Goal: Task Accomplishment & Management: Complete application form

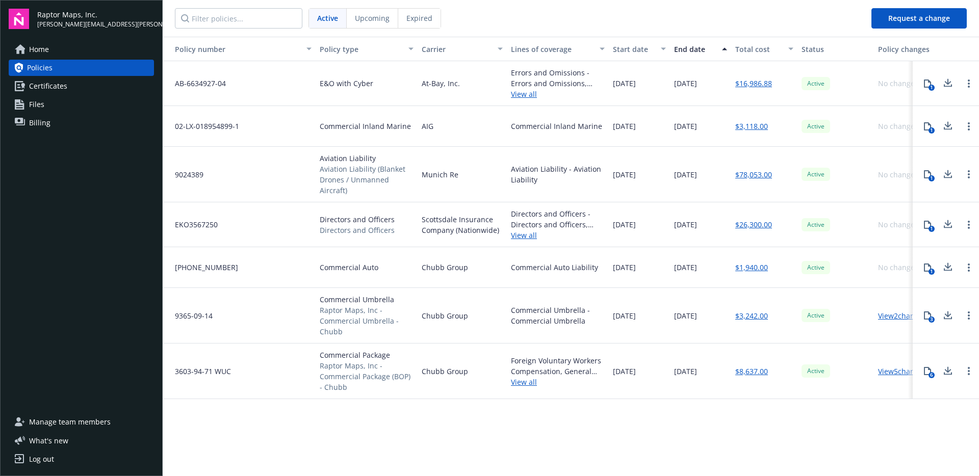
click at [86, 47] on link "Home" at bounding box center [81, 49] width 145 height 16
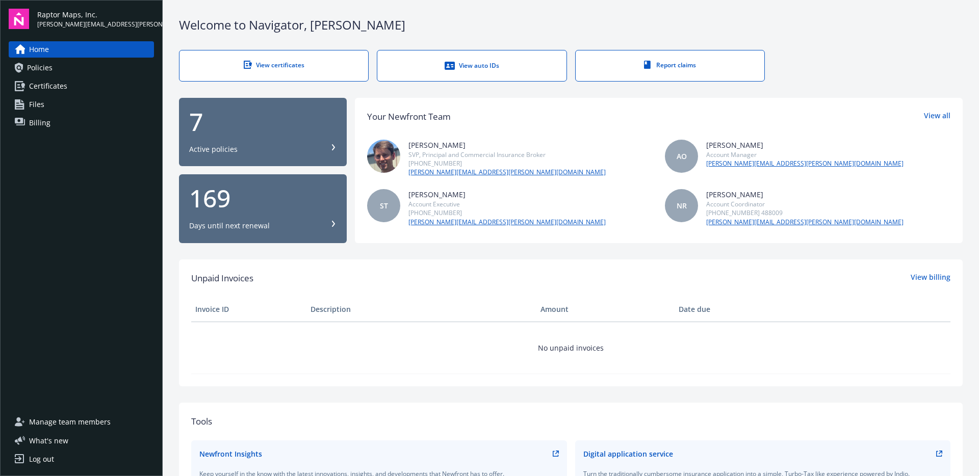
click at [111, 91] on link "Certificates" at bounding box center [81, 86] width 145 height 16
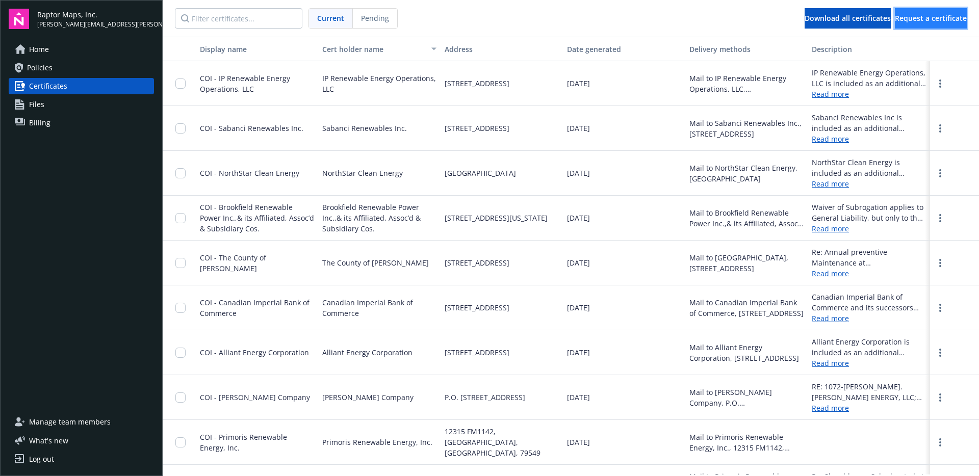
click at [924, 19] on span "Request a certificate" at bounding box center [931, 18] width 72 height 10
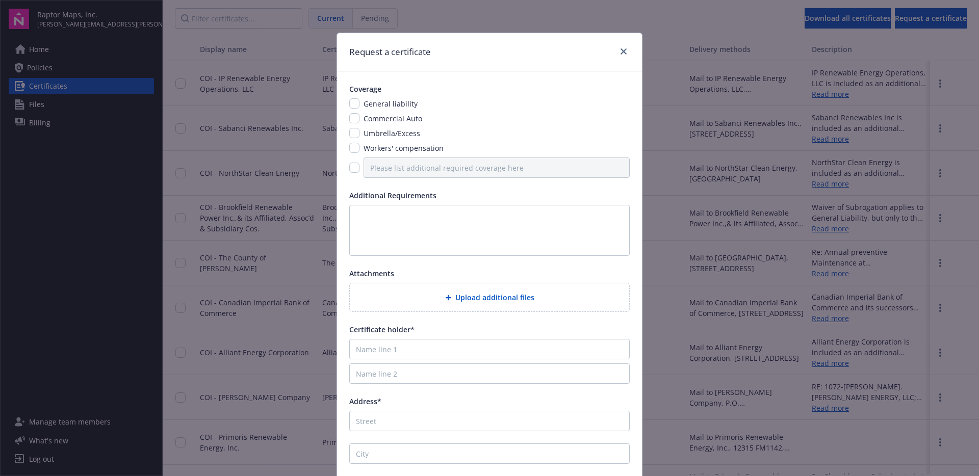
click at [374, 99] on span "General liability" at bounding box center [391, 104] width 54 height 10
click at [375, 118] on span "Commercial Auto" at bounding box center [393, 119] width 59 height 10
click at [372, 102] on span "General liability" at bounding box center [391, 104] width 54 height 10
click at [352, 104] on input "checkbox" at bounding box center [354, 103] width 10 height 10
checkbox input "true"
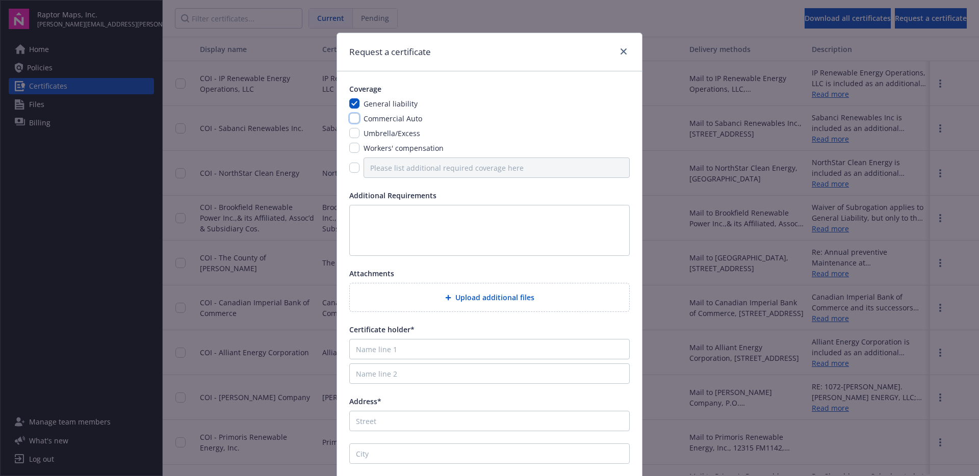
click at [355, 117] on input "checkbox" at bounding box center [354, 118] width 10 height 10
checkbox input "true"
click at [351, 131] on input "checkbox" at bounding box center [354, 133] width 10 height 10
checkbox input "true"
click at [349, 169] on input "checkbox" at bounding box center [354, 168] width 10 height 10
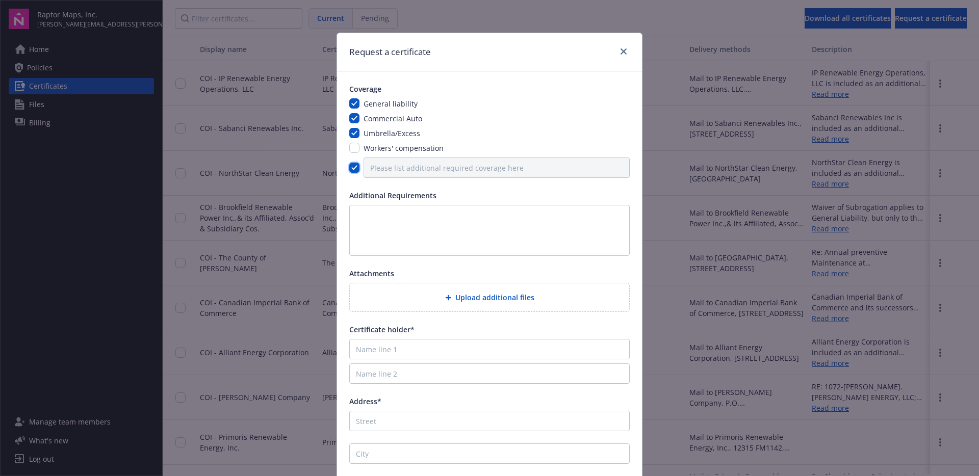
checkbox input "true"
click at [408, 166] on input "Please list additional required coverage here" at bounding box center [497, 168] width 266 height 20
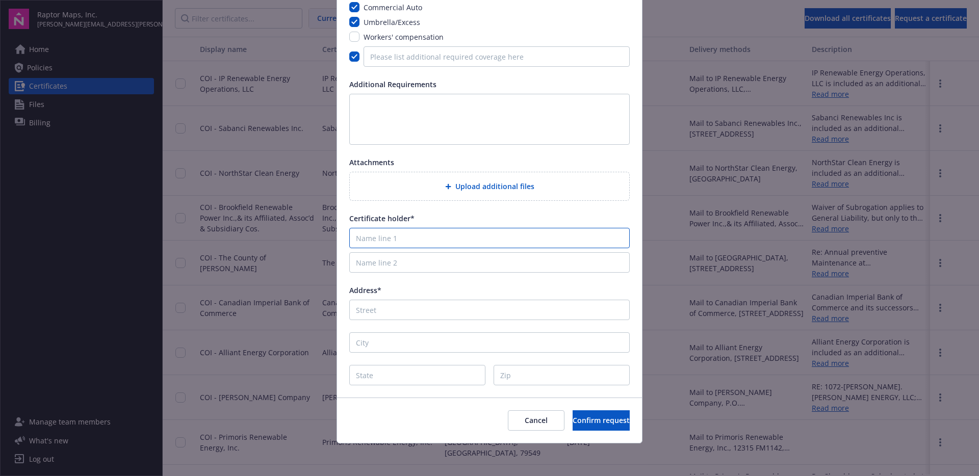
click at [441, 237] on input "Name line 1" at bounding box center [489, 238] width 281 height 20
paste input "EDF power solutions DSP, Inc. (formerly EDF Renewables Distributed Solutions, I…"
type input "EDF power solutions DSP, Inc. (formerly EDF Renewables Distributed Solutions, I…"
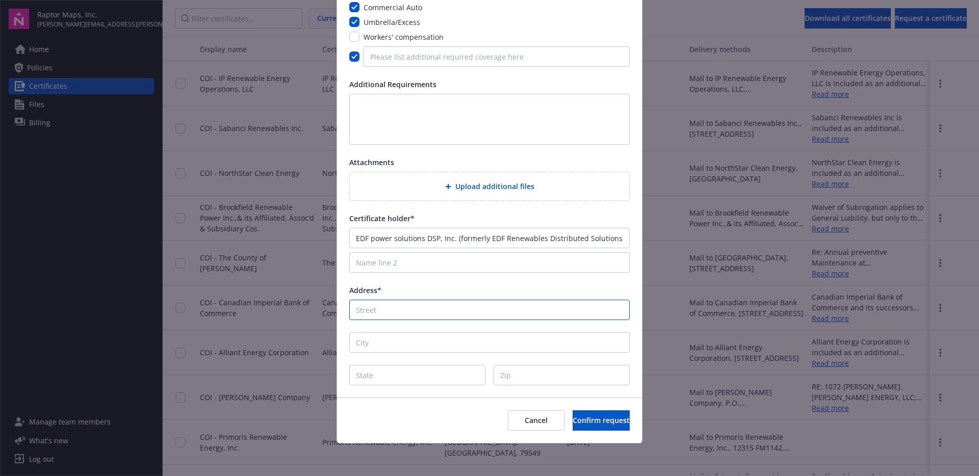
click at [384, 309] on input "Address*" at bounding box center [489, 310] width 281 height 20
paste input "[STREET_ADDRESS]"
type input "[STREET_ADDRESS]"
click at [372, 344] on input "City" at bounding box center [489, 343] width 281 height 20
paste input "[GEOGRAPHIC_DATA]"
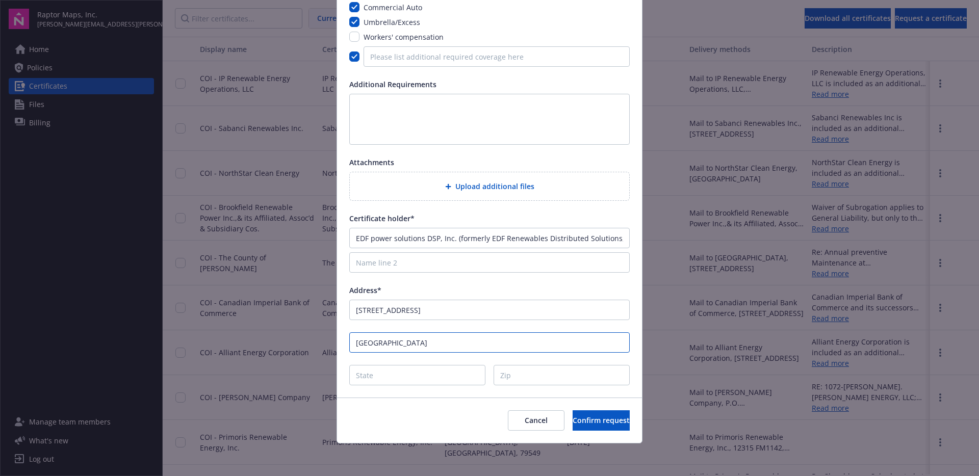
type input "[GEOGRAPHIC_DATA]"
click at [397, 380] on input "State" at bounding box center [417, 375] width 136 height 20
type input "NH"
type input "03784"
drag, startPoint x: 431, startPoint y: 342, endPoint x: 403, endPoint y: 344, distance: 27.6
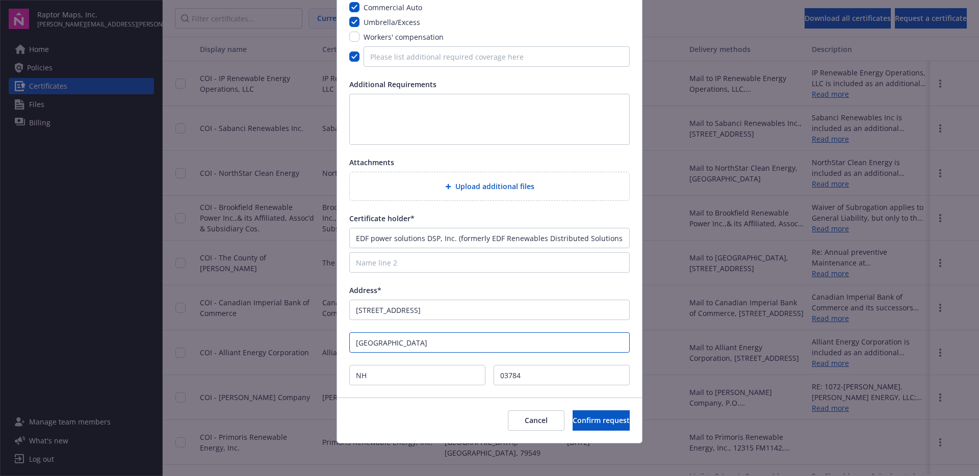
click at [403, 344] on input "[GEOGRAPHIC_DATA]" at bounding box center [489, 343] width 281 height 20
type input "[GEOGRAPHIC_DATA]"
click at [415, 266] on input "Name line 2" at bounding box center [489, 262] width 281 height 20
paste input "Attn: Accounting Dept."
drag, startPoint x: 442, startPoint y: 266, endPoint x: 309, endPoint y: 268, distance: 133.1
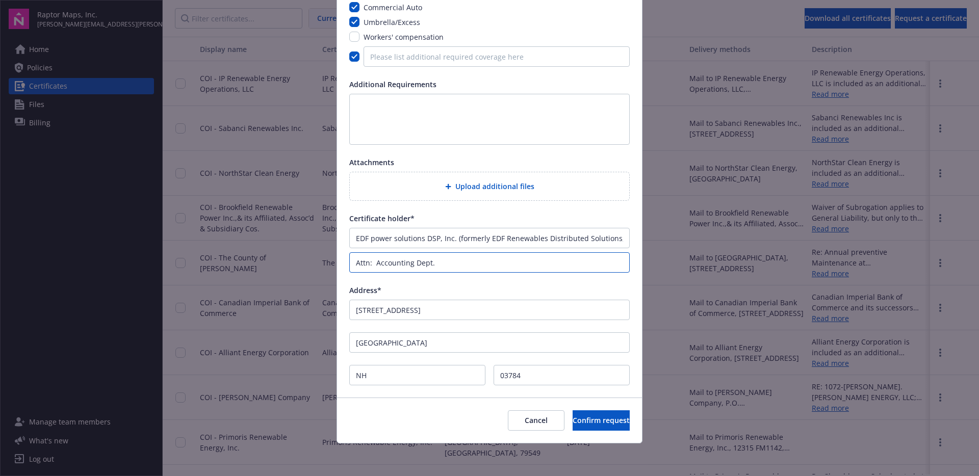
click at [309, 268] on div "Request a certificate Coverage General liability Commercial Auto Umbrella/Exces…" at bounding box center [489, 238] width 979 height 476
click at [453, 261] on input "Attn: Accounting Dept." at bounding box center [489, 262] width 281 height 20
drag, startPoint x: 446, startPoint y: 263, endPoint x: 357, endPoint y: 264, distance: 89.8
click at [357, 264] on input "Attn: Accounting Dept." at bounding box center [489, 262] width 281 height 20
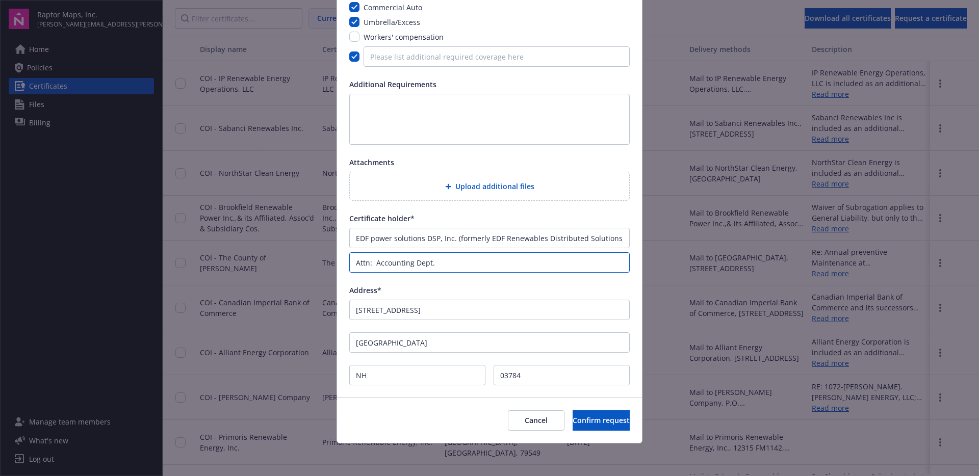
drag, startPoint x: 464, startPoint y: 263, endPoint x: 333, endPoint y: 264, distance: 130.6
click at [337, 264] on div "Coverage General liability Commercial Auto Umbrella/Excess Workers' compensatio…" at bounding box center [489, 179] width 305 height 438
type input "Attn: Accounting Dept."
click at [381, 157] on div "Coverage General liability Commercial Auto Umbrella/Excess Workers' compensatio…" at bounding box center [489, 179] width 305 height 438
click at [411, 115] on textarea at bounding box center [489, 119] width 281 height 51
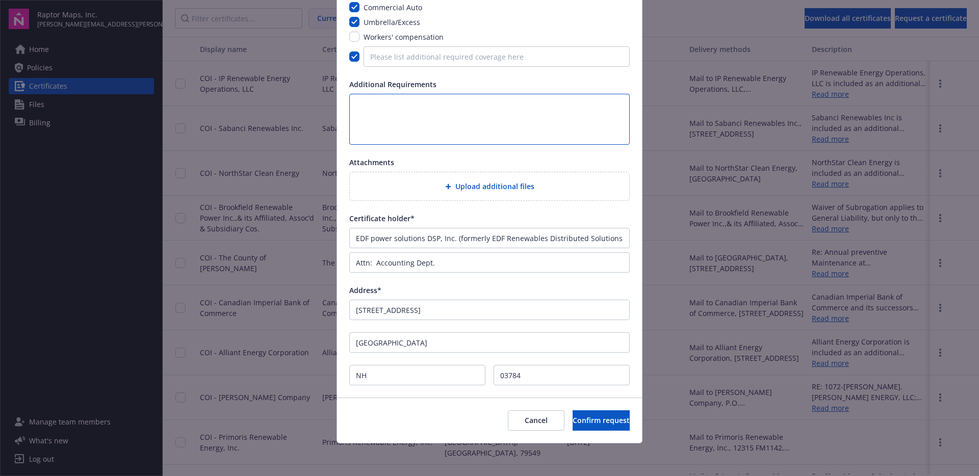
paste textarea "MO - Vandalia Solar Project (Vandalia Renewable Energy Center) - EDF power solu…"
type textarea "MO - Vandalia Solar Project (Vandalia Renewable Energy Center) - EDF power solu…"
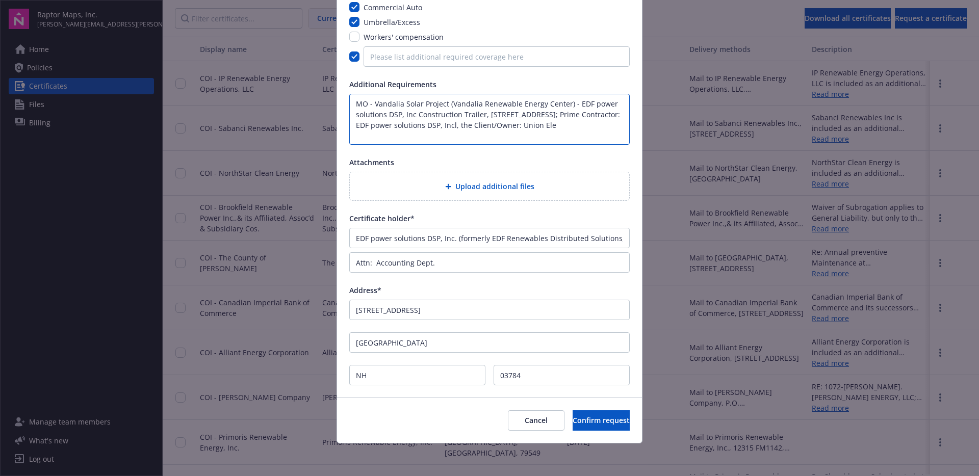
drag, startPoint x: 439, startPoint y: 128, endPoint x: 454, endPoint y: 130, distance: 14.9
click at [439, 128] on textarea "MO - Vandalia Solar Project (Vandalia Renewable Energy Center) - EDF power solu…" at bounding box center [489, 119] width 281 height 51
drag, startPoint x: 455, startPoint y: 139, endPoint x: 335, endPoint y: 106, distance: 124.4
click at [337, 106] on div "Coverage General liability Commercial Auto Umbrella/Excess Workers' compensatio…" at bounding box center [489, 179] width 305 height 438
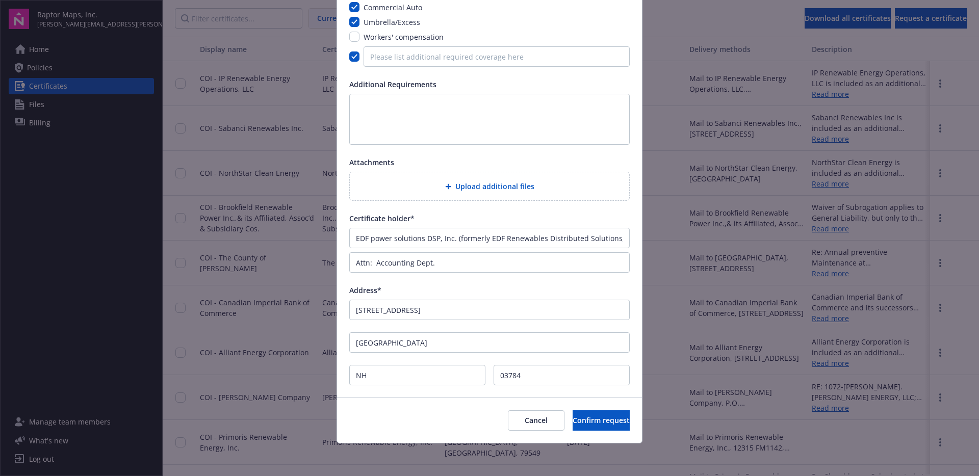
click at [491, 194] on div "Upload additional files" at bounding box center [490, 186] width 280 height 28
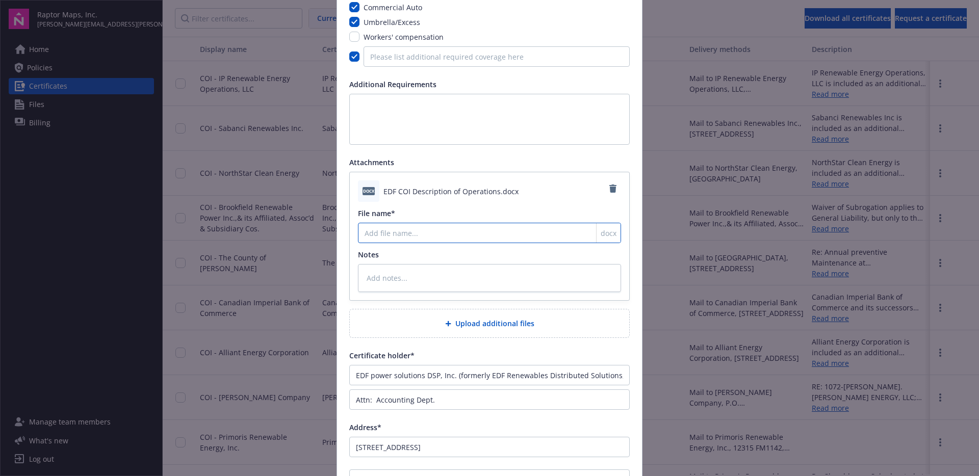
click at [500, 236] on input "File name*" at bounding box center [489, 233] width 263 height 20
type textarea "x"
type input "E"
type textarea "x"
type input "ED"
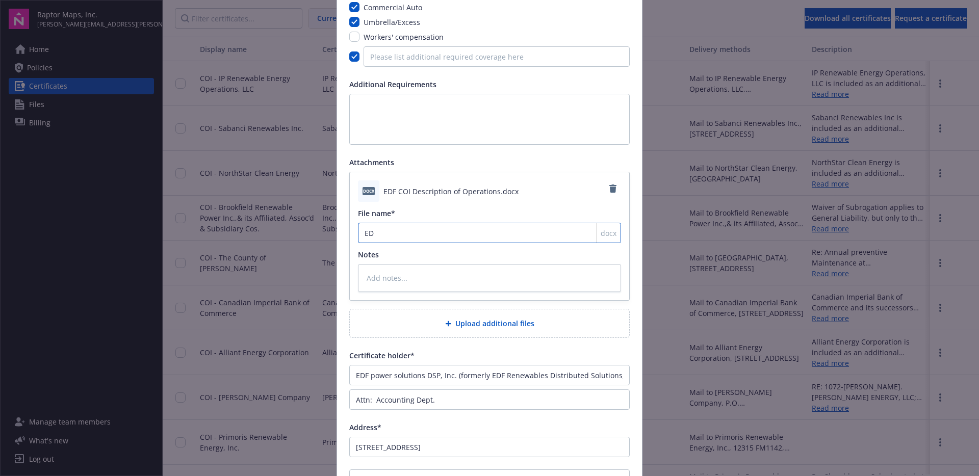
type textarea "x"
type input "EDF"
type textarea "x"
type input "EDF"
type textarea "x"
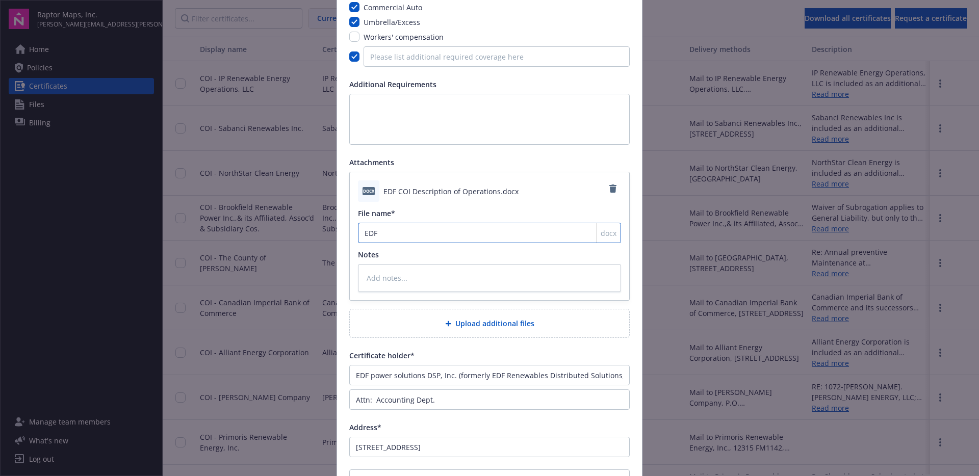
type input "EDF D"
type textarea "x"
type input "EDF De"
type textarea "x"
type input "EDF Des"
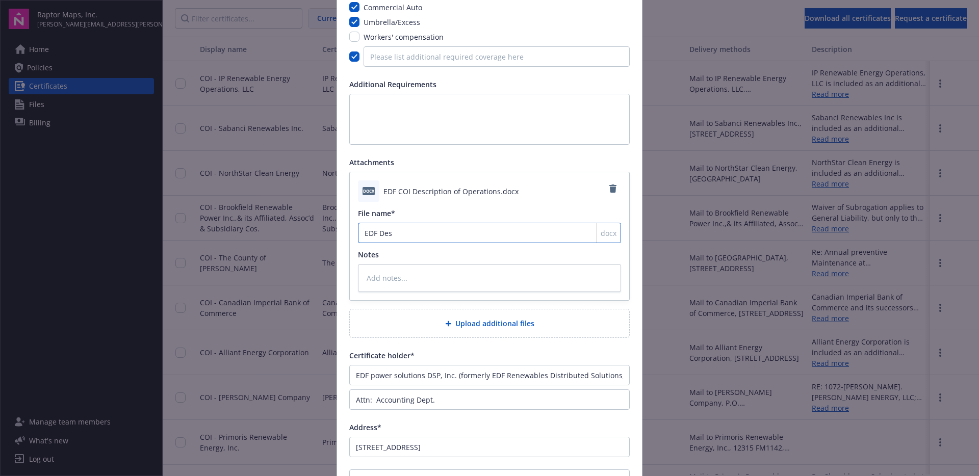
type textarea "x"
type input "EDF Desc"
type textarea "x"
type input "EDF Descr"
type textarea "x"
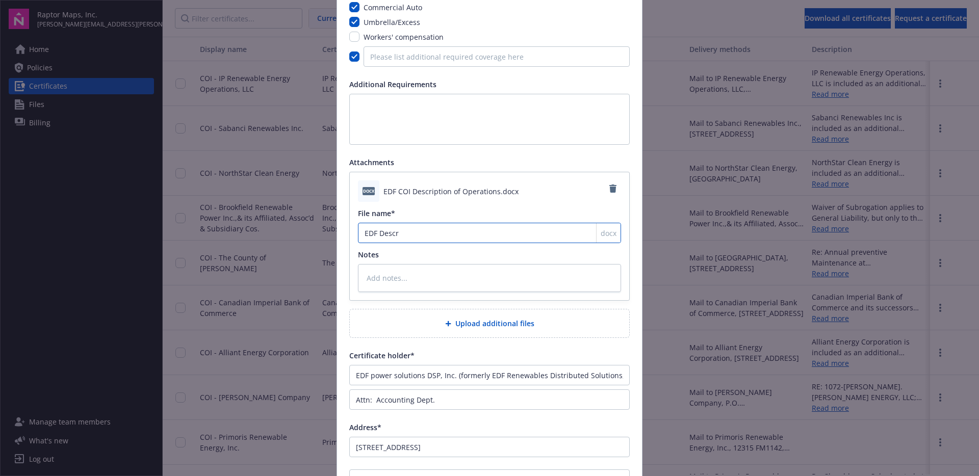
type input "EDF Descri"
type textarea "x"
type input "EDF Descrip"
type textarea "x"
type input "EDF Descript"
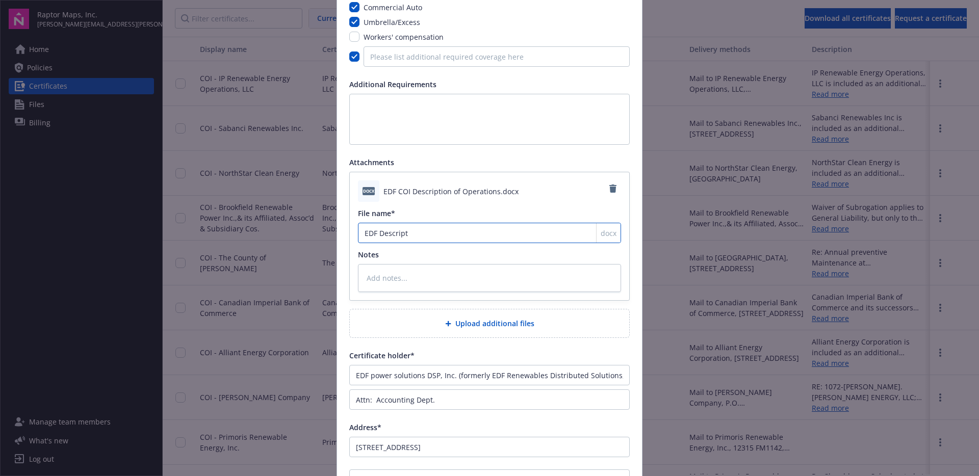
type textarea "x"
type input "EDF Descriptio"
type textarea "x"
type input "EDF Description"
type textarea "x"
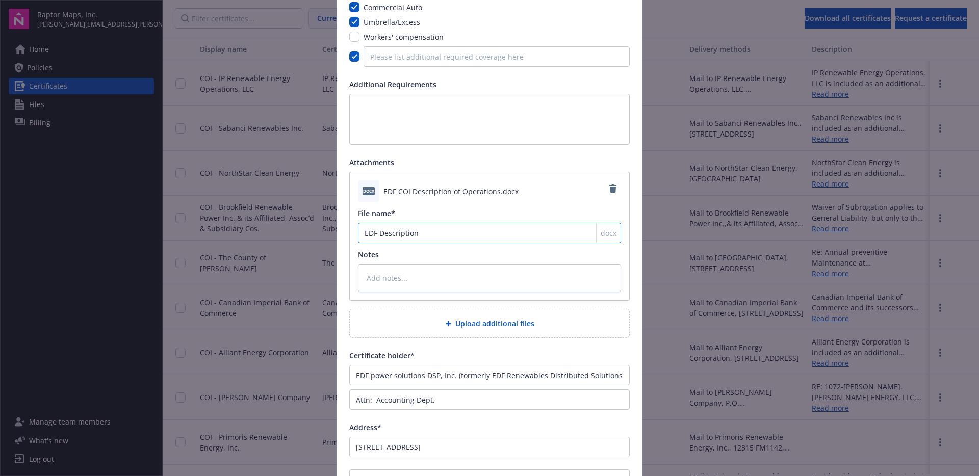
type input "EDF Description"
type textarea "x"
type input "EDF Description o"
type textarea "x"
type input "EDF Description of"
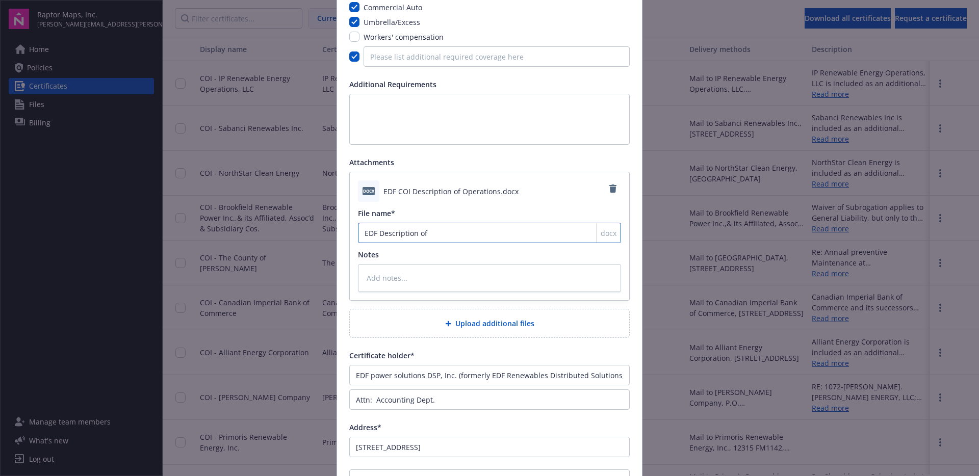
type textarea "x"
type input "EDF Description of"
type textarea "x"
type input "EDF Description of Op"
type textarea "x"
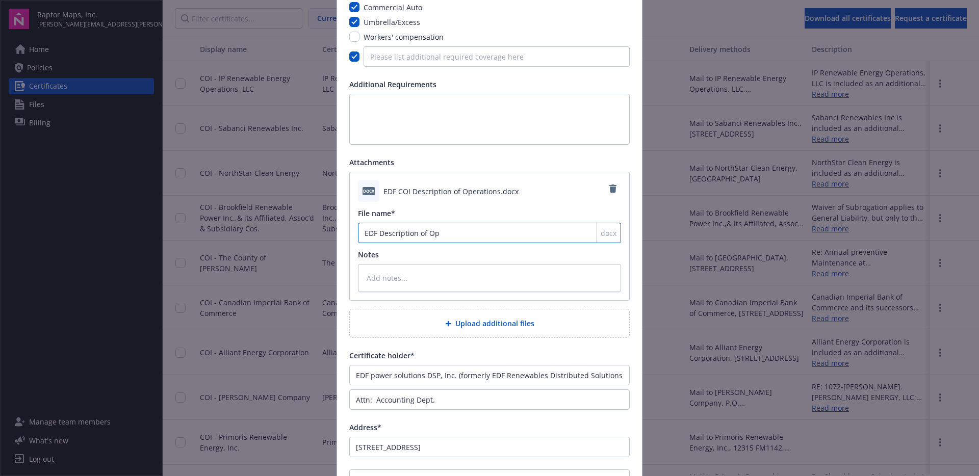
type input "EDF Description of Ope"
type textarea "x"
type input "EDF Description of Opera"
type textarea "x"
type input "EDF Description of Operat"
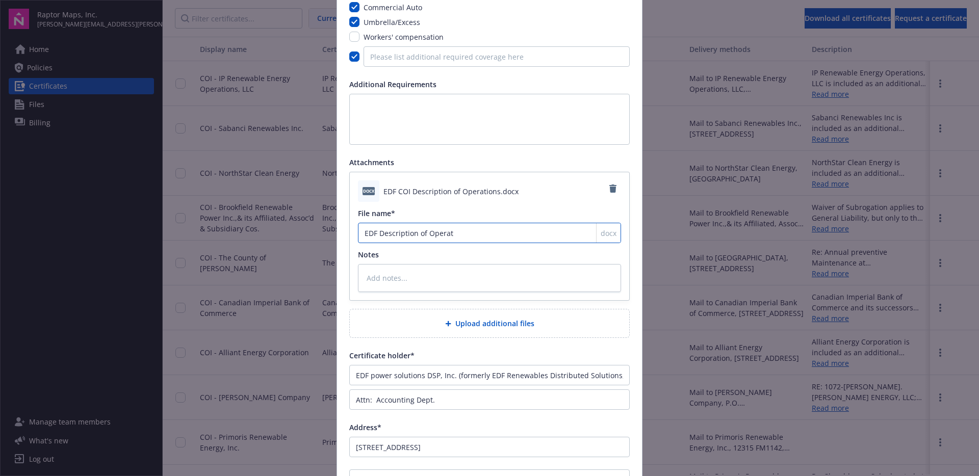
type textarea "x"
type input "EDF Description of Operati"
type textarea "x"
type input "EDF Description of Operatio"
type textarea "x"
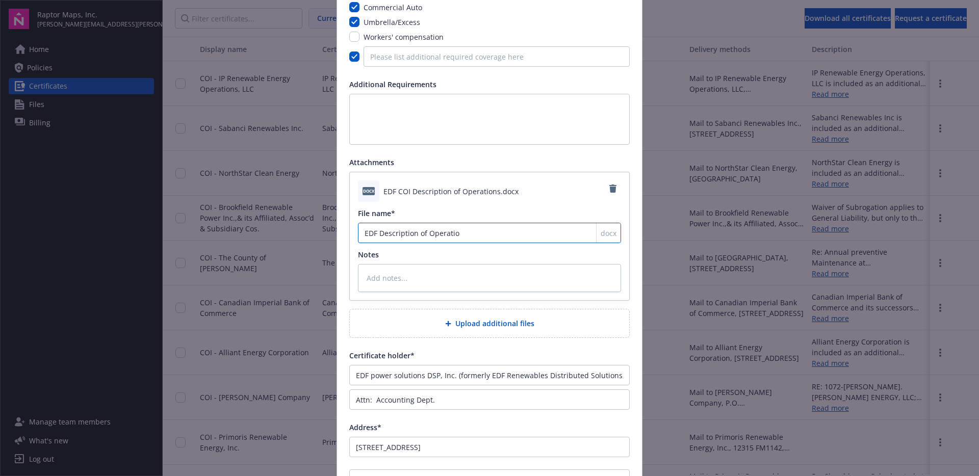
type input "EDF Description of Operation"
type textarea "x"
type input "EDF Description of Operations"
type textarea "x"
type input "EDF Description of Operations"
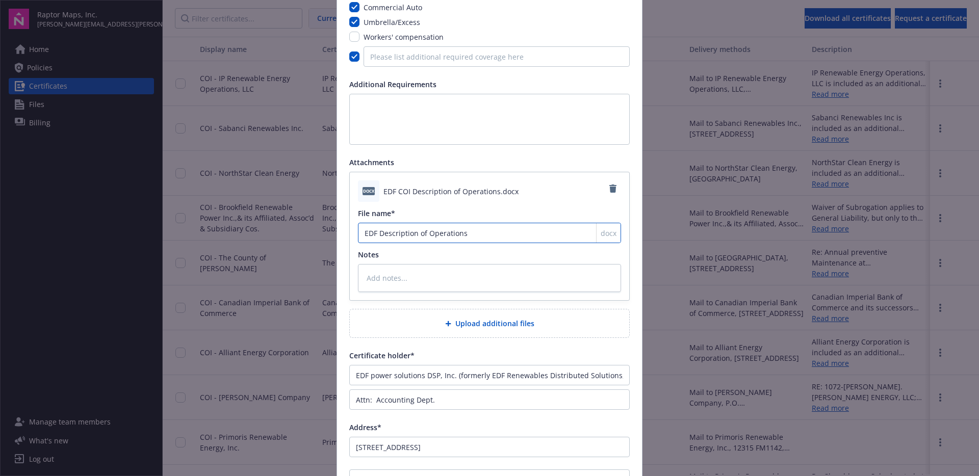
type textarea "x"
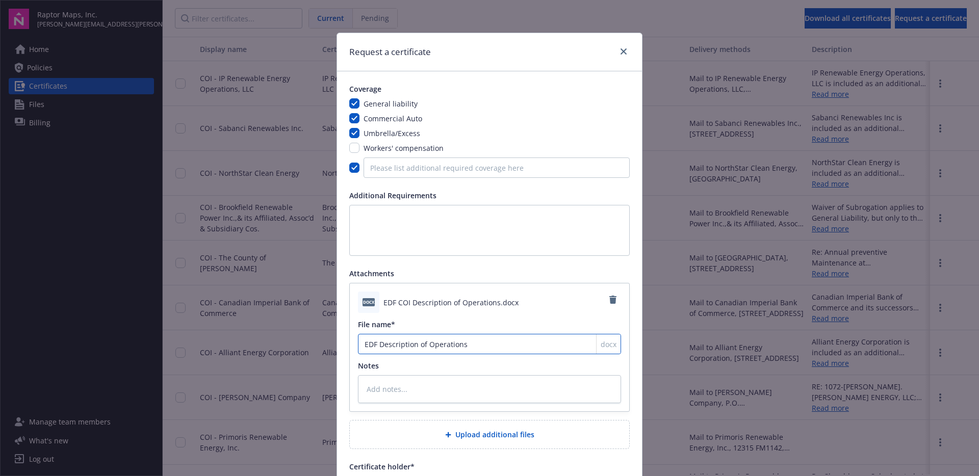
type input "EDF Description of Operations"
click at [474, 169] on input "Please list additional required coverage here" at bounding box center [497, 168] width 266 height 20
type input "A"
type textarea "x"
type input "Av"
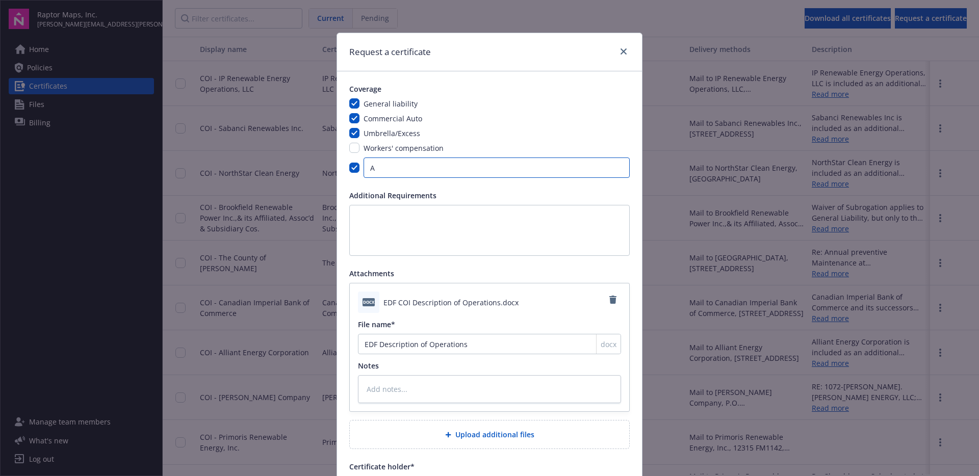
type textarea "x"
type input "Avi"
type textarea "x"
type input "Avia"
type textarea "x"
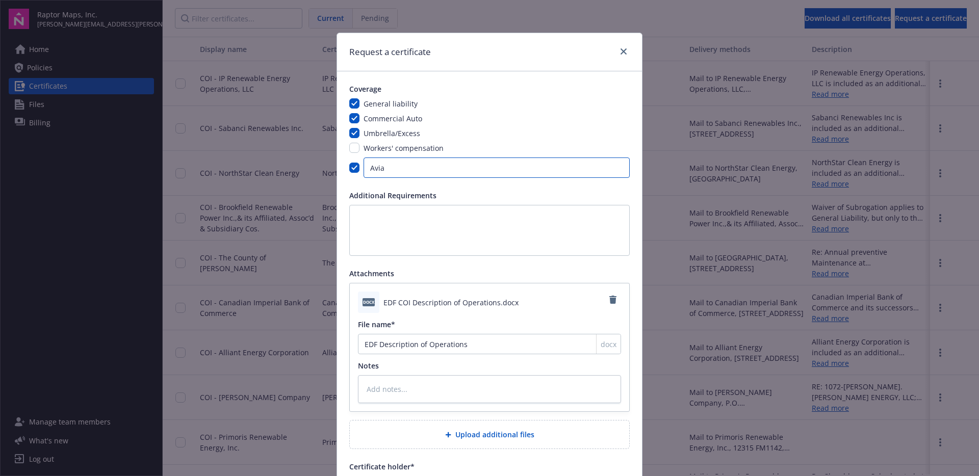
type input "Aviat"
type textarea "x"
type input "Aviati"
type textarea "x"
type input "Aviatio"
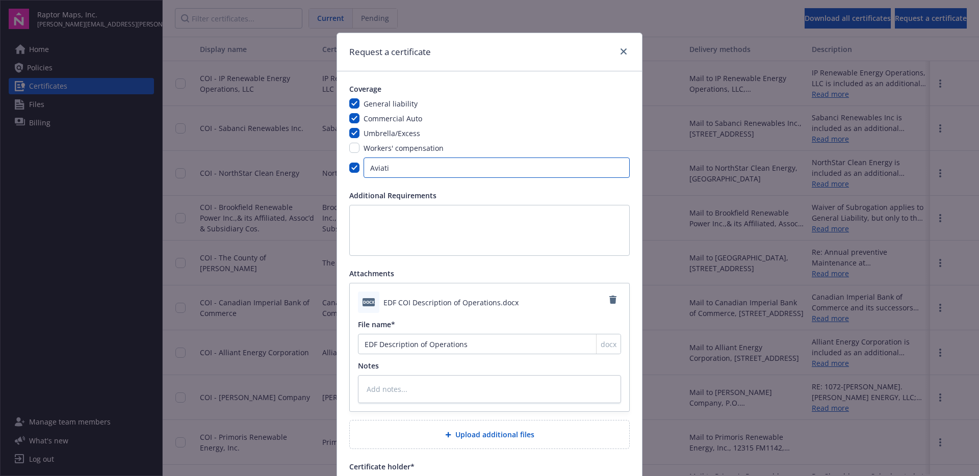
type textarea "x"
type input "Aviation"
type textarea "x"
type input "Aviation"
type textarea "x"
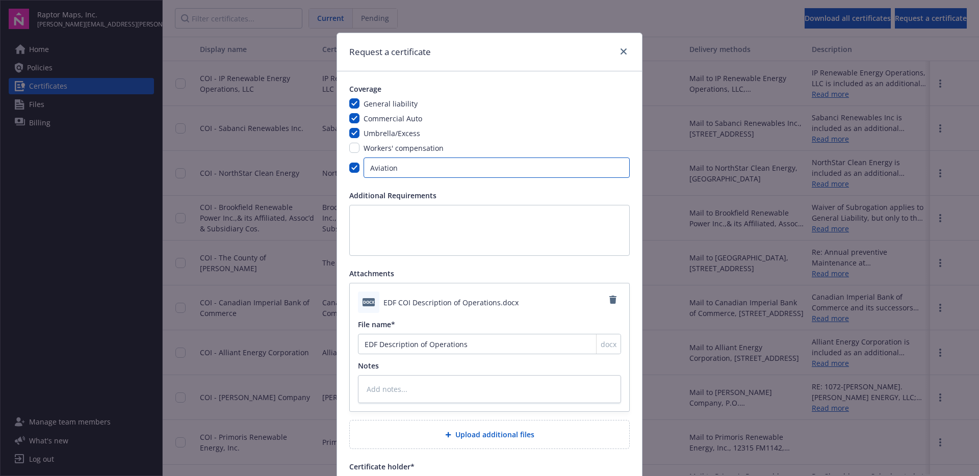
type input "Aviation"
type textarea "x"
type input "Aviation,"
type textarea "x"
type input "Aviation,"
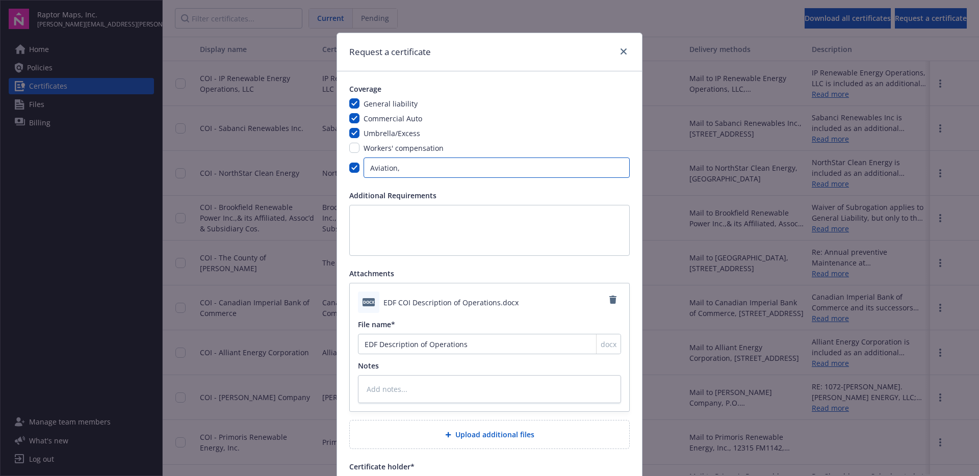
type textarea "x"
type input "Aviation, E"
type textarea "x"
type input "Aviation, E&"
type textarea "x"
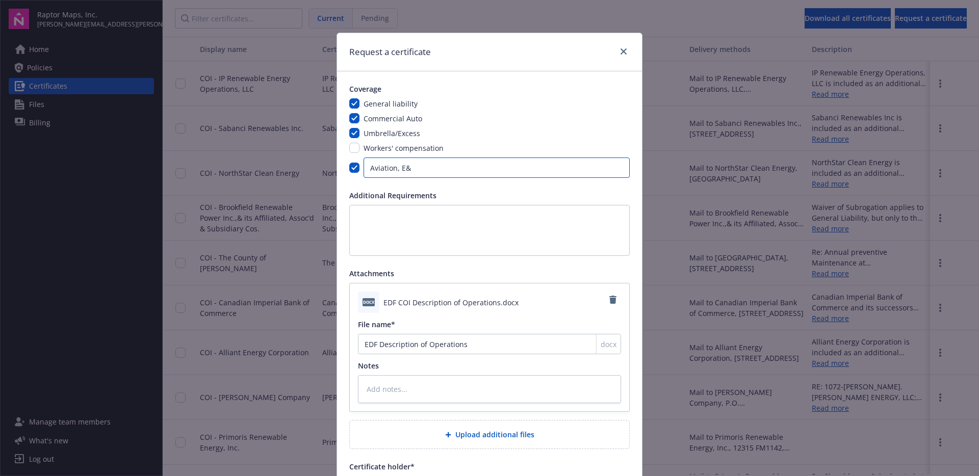
type input "Aviation, E&O"
type textarea "x"
type input "Aviation, E&O"
type textarea "x"
type input "Aviation, E&O,"
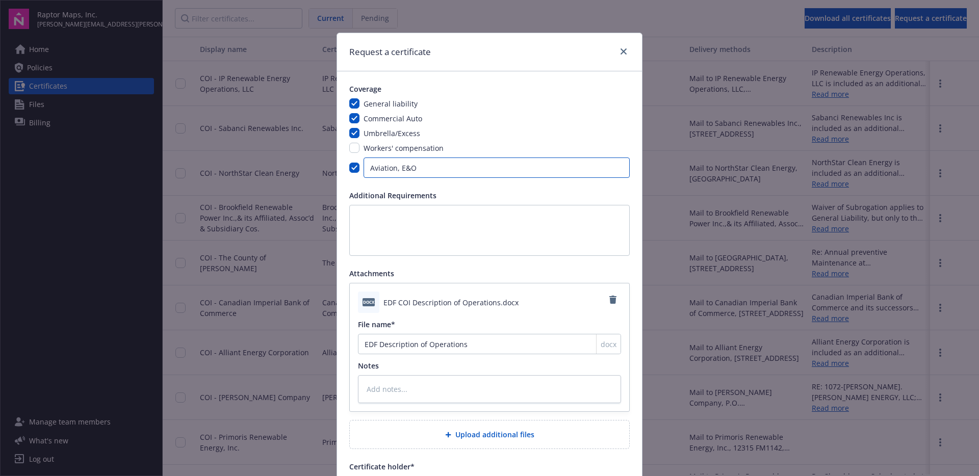
type textarea "x"
type input "Aviation, E&O,"
type textarea "x"
type input "Aviation, E&O, D"
type textarea "x"
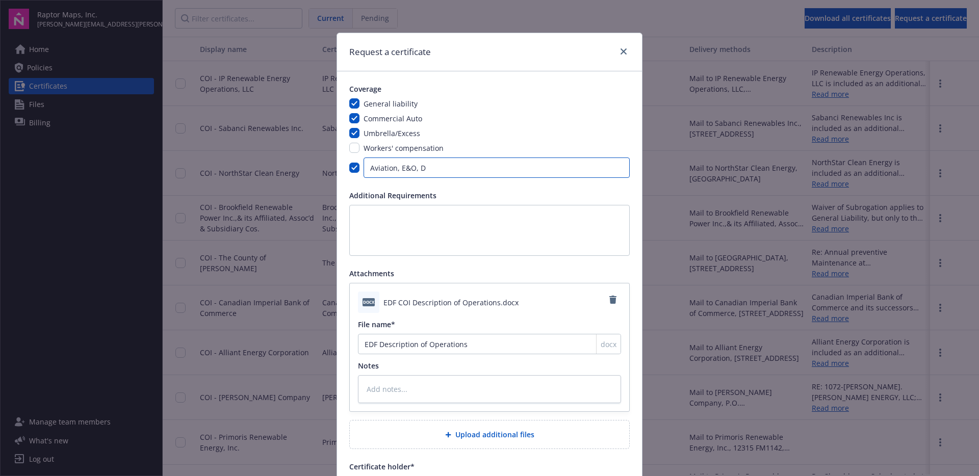
type input "Aviation, E&O, D&"
type textarea "x"
type input "Aviation, E&O, D&O"
type textarea "x"
type input "Aviation, E&O, D&O"
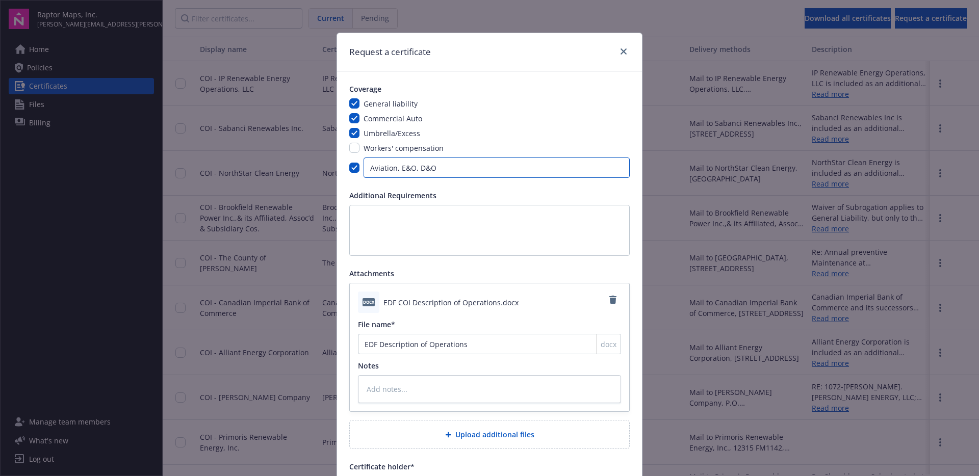
type textarea "x"
type input "Aviation, E&O, D&O -"
type textarea "x"
type input "Aviation, E&O, D&O --"
type textarea "x"
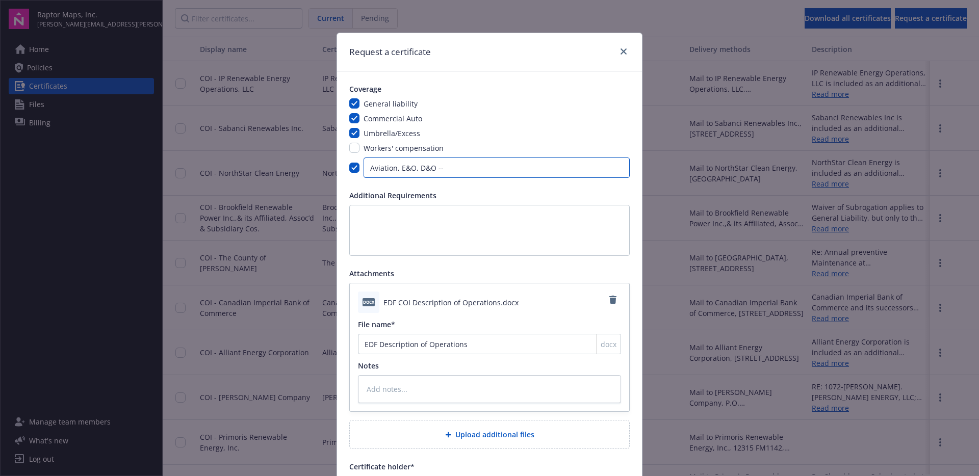
type input "Aviation, E&O, D&O --"
type textarea "x"
type input "Aviation, E&O, D&O -- i"
type textarea "x"
type input "Aviation, E&O, D&O -- i."
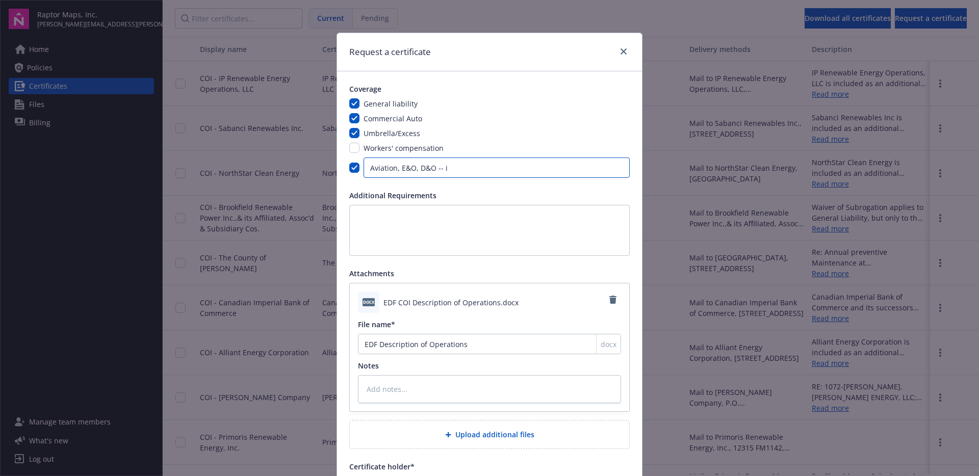
type textarea "x"
type input "Aviation, E&O, D&O -- i.e"
type textarea "x"
type input "Aviation, E&O, D&O -- i.e."
type textarea "x"
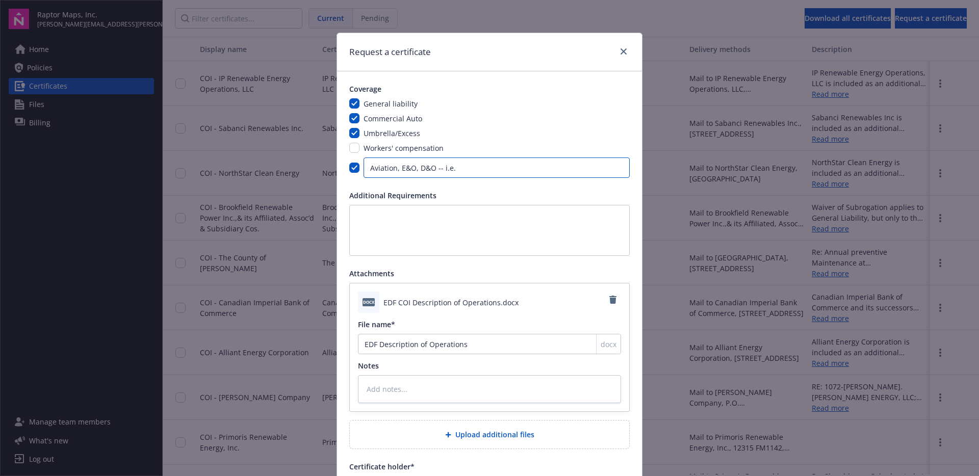
type input "Aviation, E&O, D&O -- i.e."
type textarea "x"
type input "Aviation, E&O, D&O -- i.e. a"
type textarea "x"
type input "Aviation, E&O, D&O -- i.e. al"
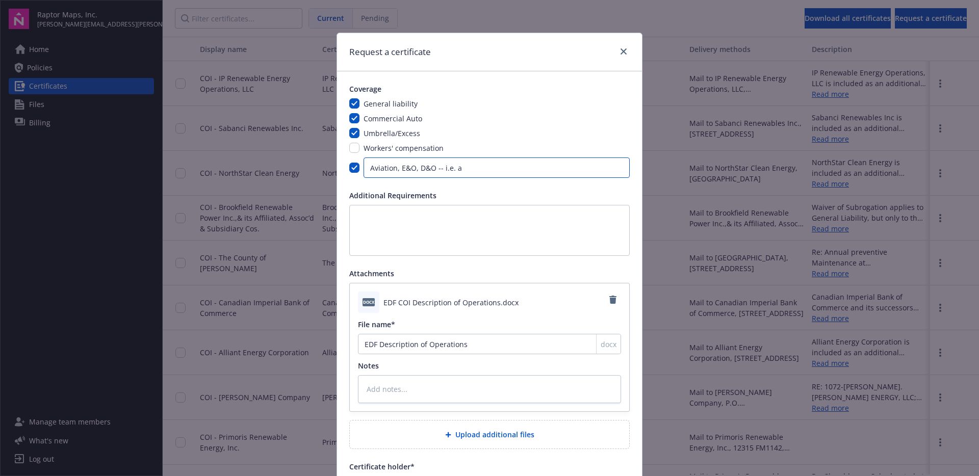
type textarea "x"
type input "Aviation, E&O, D&O -- i.e. all"
type textarea "x"
type input "Aviation, E&O, D&O -- i.e. all"
type textarea "x"
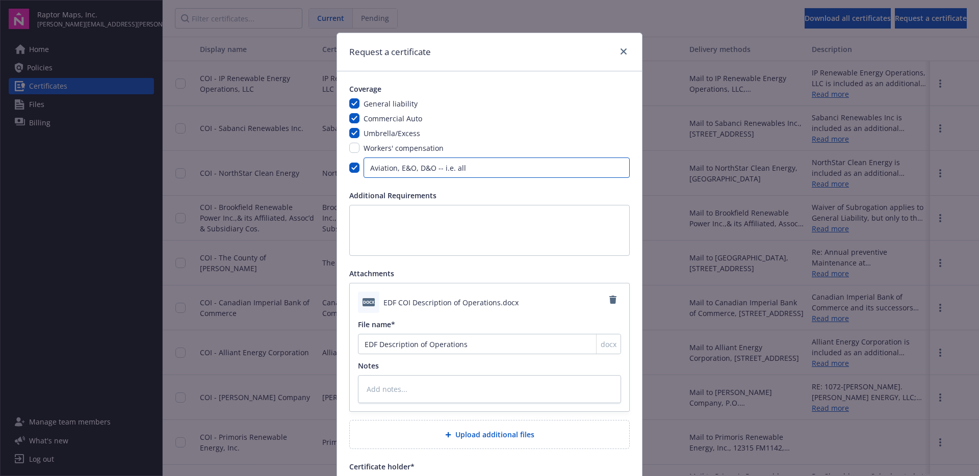
type input "Aviation, E&O, D&O -- i.e. all p"
type textarea "x"
type input "Aviation, E&O, D&O -- i.e. all po"
type textarea "x"
type input "Aviation, E&O, D&O -- i.e. all pol"
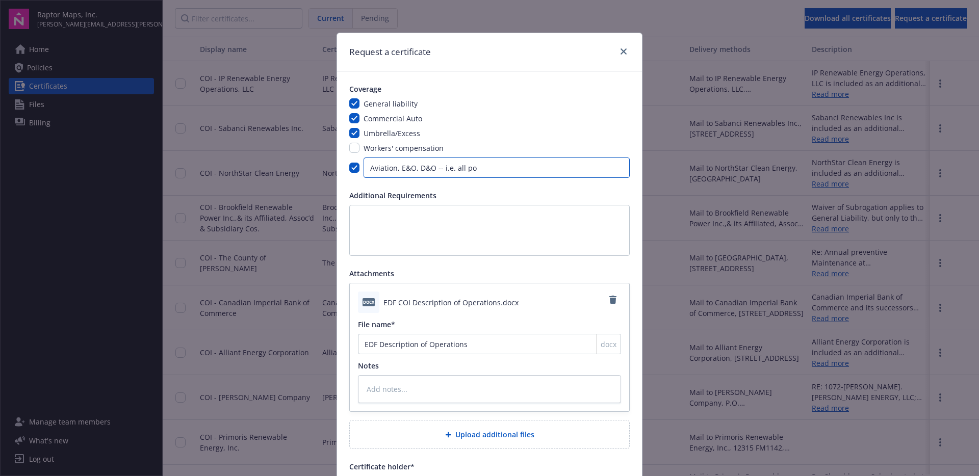
type textarea "x"
type input "Aviation, E&O, D&O -- i.e. all polc"
type textarea "x"
type input "Aviation, E&O, D&O -- i.e. all polci"
type textarea "x"
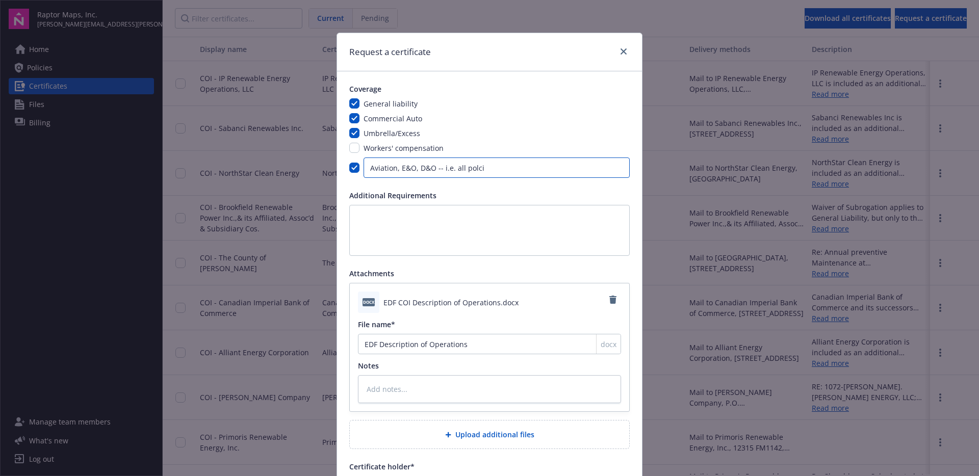
type input "Aviation, E&O, D&O -- i.e. all polc"
type textarea "x"
type input "Aviation, E&O, D&O -- i.e. all pol"
type textarea "x"
type input "Aviation, E&O, D&O -- i.e. all poli"
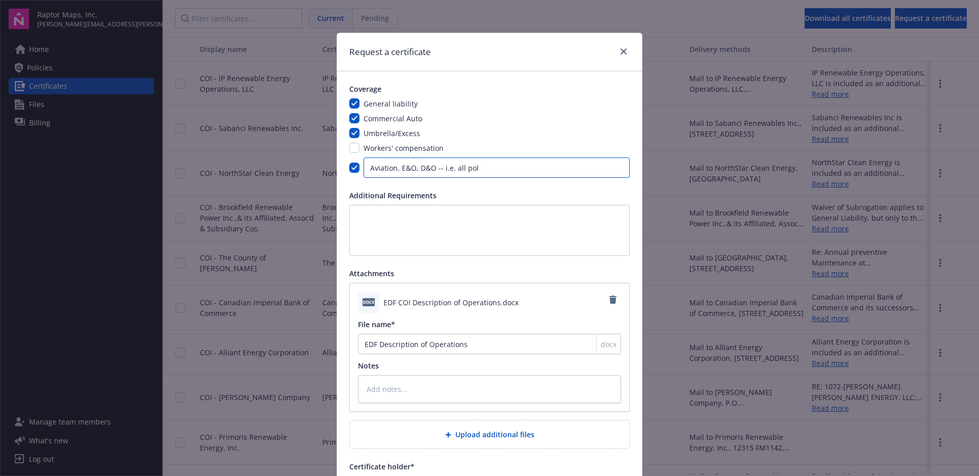
type textarea "x"
type input "Aviation, E&O, D&O -- i.e. all polic"
type textarea "x"
type input "Aviation, E&O, D&O -- i.e. all polici"
type textarea "x"
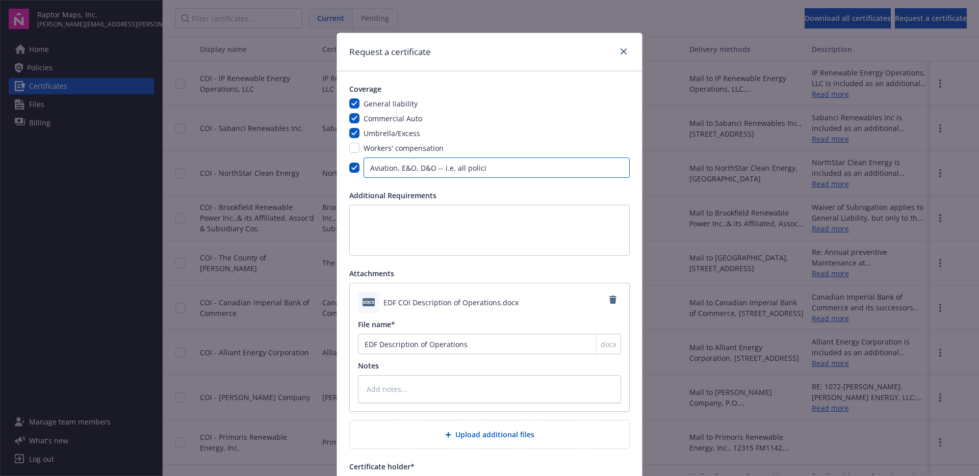
type input "Aviation, E&O, D&O -- i.e. all policie"
type textarea "x"
type input "Aviation, E&O, D&O -- i.e. all policies"
type textarea "x"
type input "Aviation, E&O, D&O -- i.e. all policies"
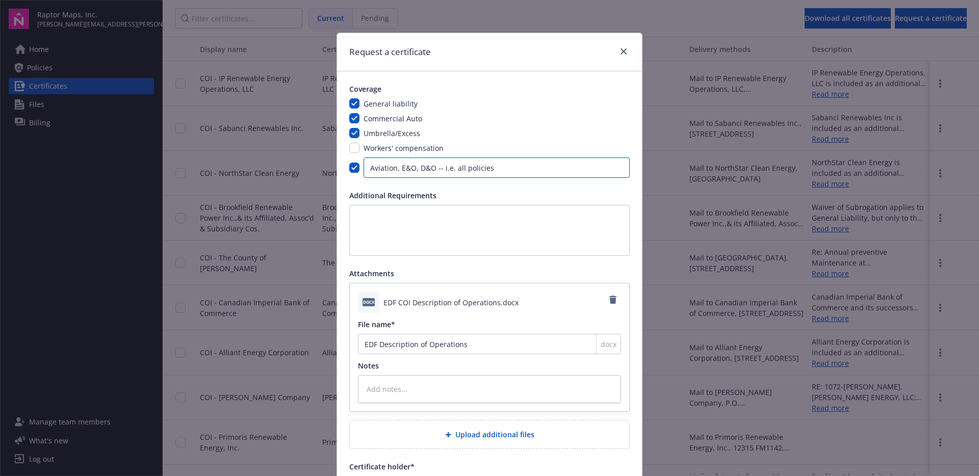
type textarea "x"
type input "Aviation, E&O, D&O -- i.e. all policies e"
type textarea "x"
type input "Aviation, E&O, D&O -- i.e. all policies ex"
type textarea "x"
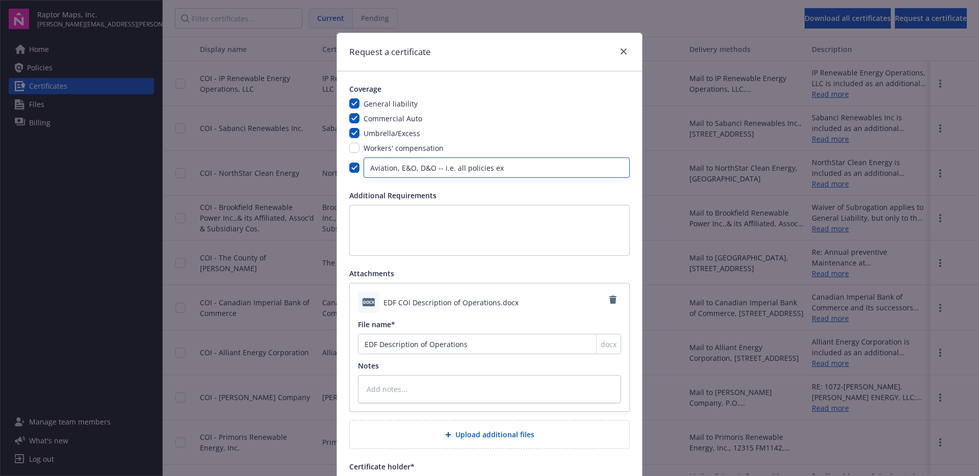
type input "Aviation, E&O, D&O -- i.e. all policies exc"
type textarea "x"
type input "Aviation, E&O, D&O -- i.e. all policies exce"
type textarea "x"
type input "Aviation, E&O, D&O -- i.e. all policies excep"
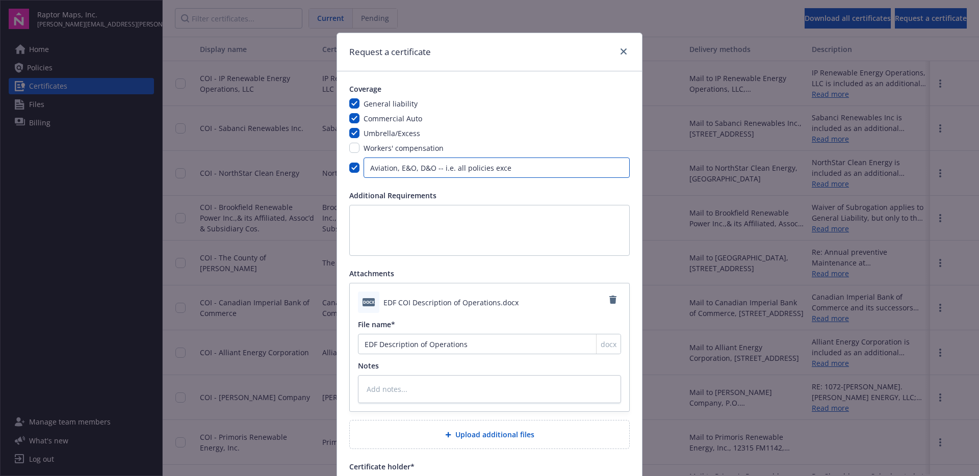
type textarea "x"
type input "Aviation, E&O, D&O -- i.e. all policies except"
type textarea "x"
type input "Aviation, E&O, D&O -- i.e. all policies except"
type textarea "x"
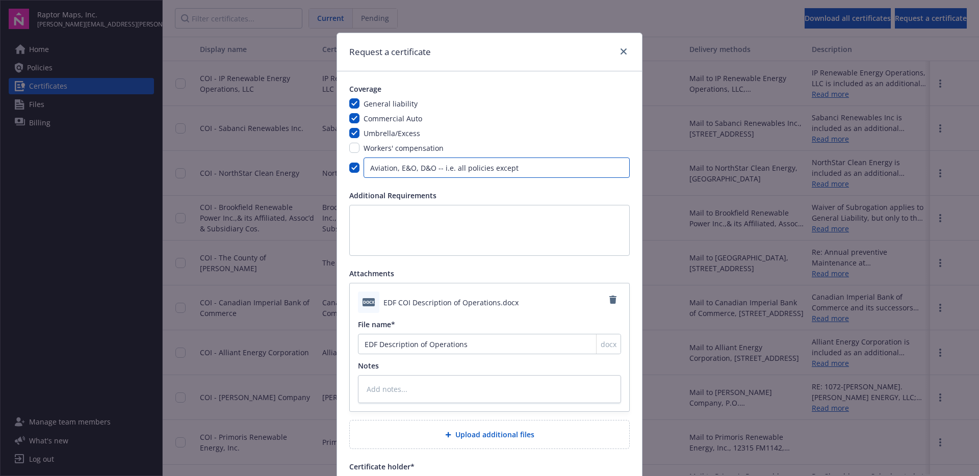
type input "Aviation, E&O, D&O -- i.e. all policies except f"
type textarea "x"
type input "Aviation, E&O, D&O -- i.e. all policies except fo"
type textarea "x"
type input "Aviation, E&O, D&O -- i.e. all policies except for"
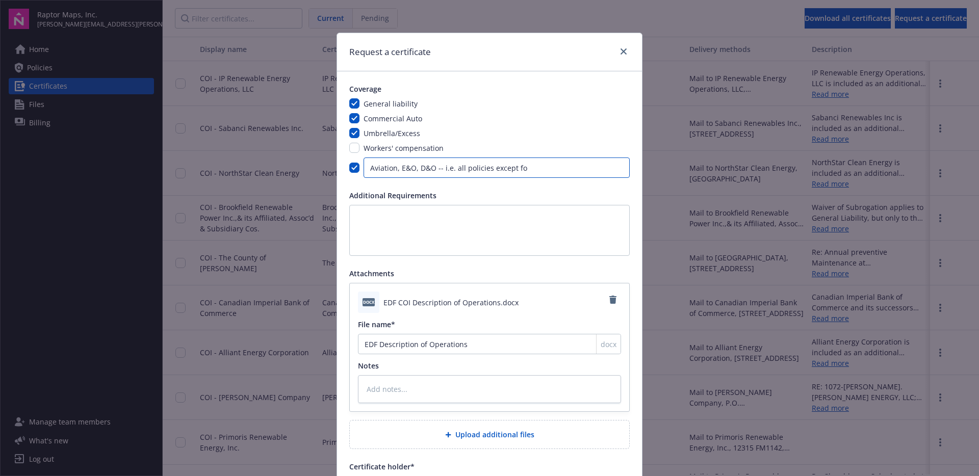
type textarea "x"
type input "Aviation, E&O, D&O -- i.e. all policies except for"
type textarea "x"
type input "Aviation, E&O, D&O -- i.e. all policies except for i"
type textarea "x"
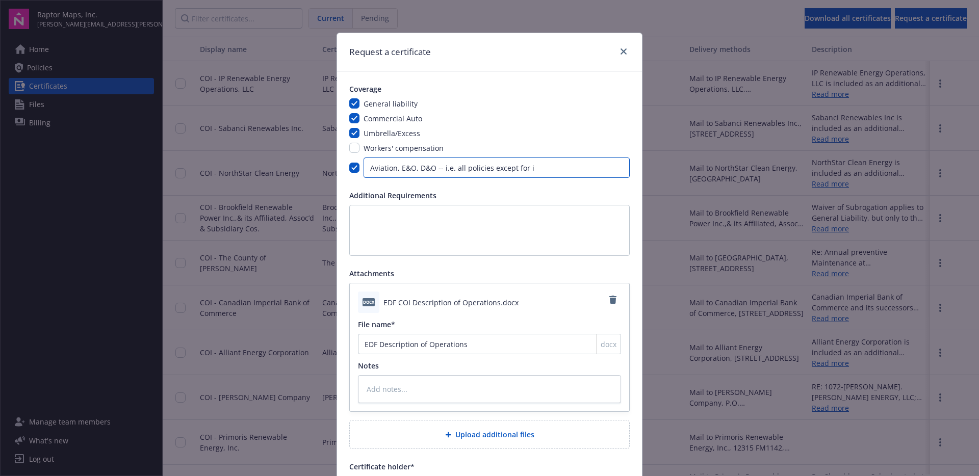
type input "Aviation, E&O, D&O -- i.e. all policies except for in"
type textarea "x"
type input "Aviation, E&O, D&O -- i.e. all policies except for inl"
type textarea "x"
type input "Aviation, E&O, D&O -- i.e. all policies except for inla"
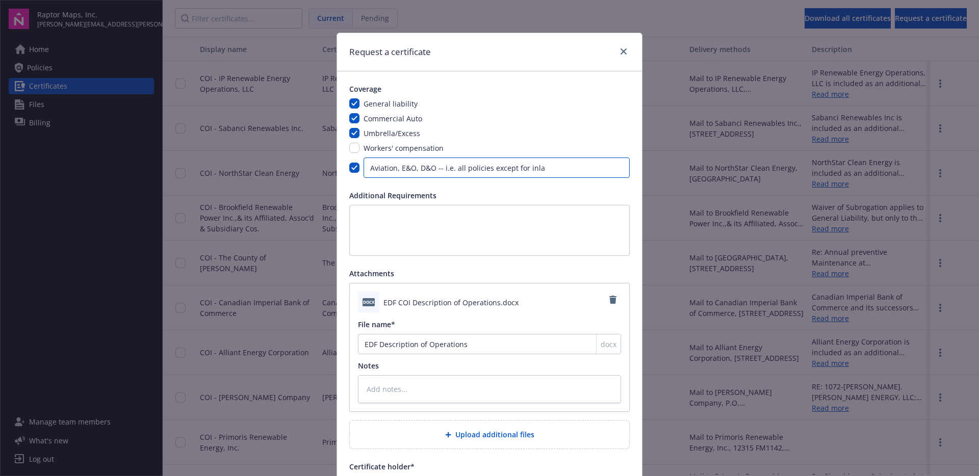
type textarea "x"
type input "Aviation, E&O, D&O -- i.e. all policies except for [PERSON_NAME]"
type textarea "x"
type input "Aviation, E&O, D&O -- i.e. all policies except for inland"
type textarea "x"
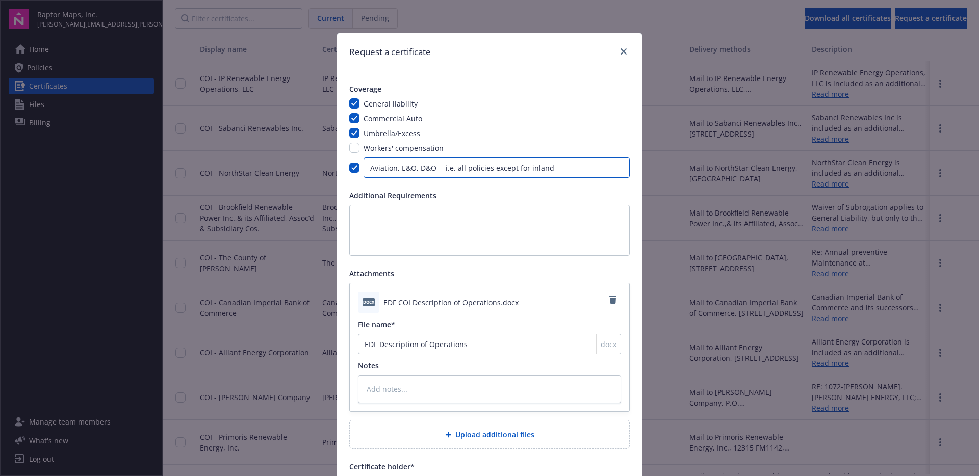
type input "Aviation, E&O, D&O -- i.e. all policies except for inland"
type textarea "x"
type input "Aviation, E&O, D&O -- i.e. all policies except for inland m"
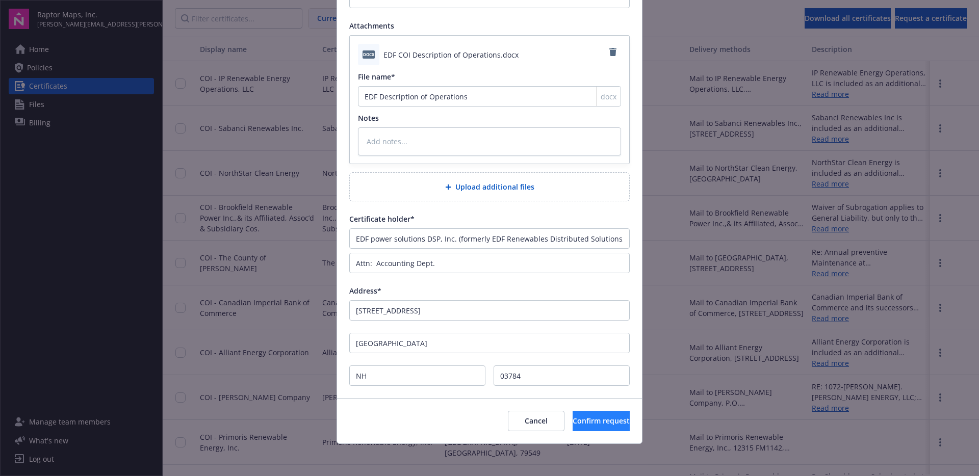
scroll to position [248, 0]
click at [590, 424] on span "Confirm request" at bounding box center [601, 421] width 57 height 10
